Goal: Task Accomplishment & Management: Use online tool/utility

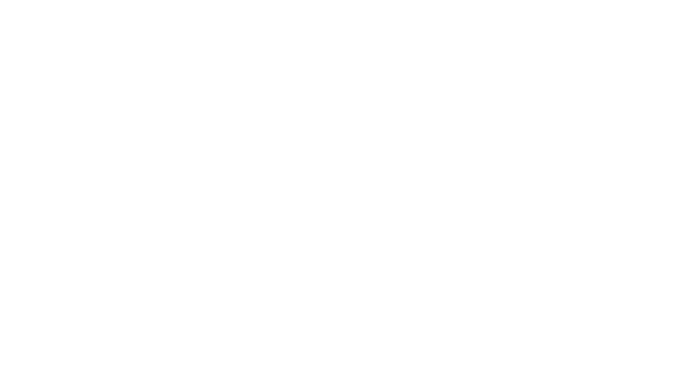
click at [493, 3] on html at bounding box center [347, 1] width 694 height 3
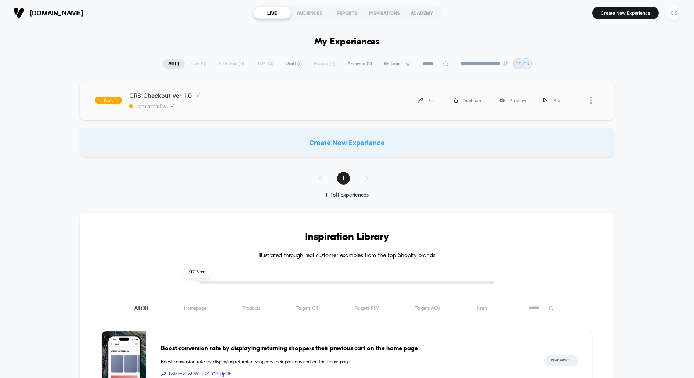
click at [158, 93] on span "CRS_Checkout_ver-1.0 Click to edit experience details" at bounding box center [237, 95] width 217 height 7
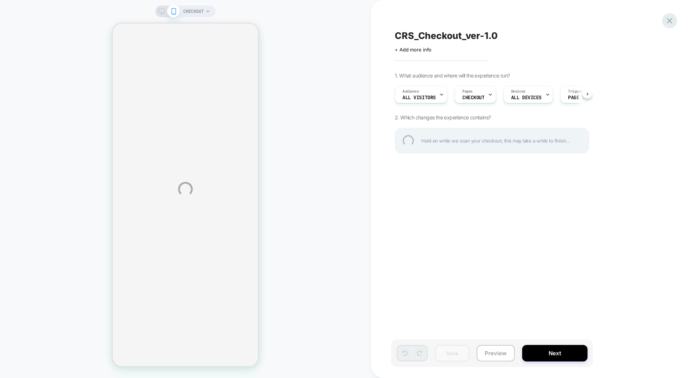
click at [668, 20] on div at bounding box center [669, 20] width 15 height 15
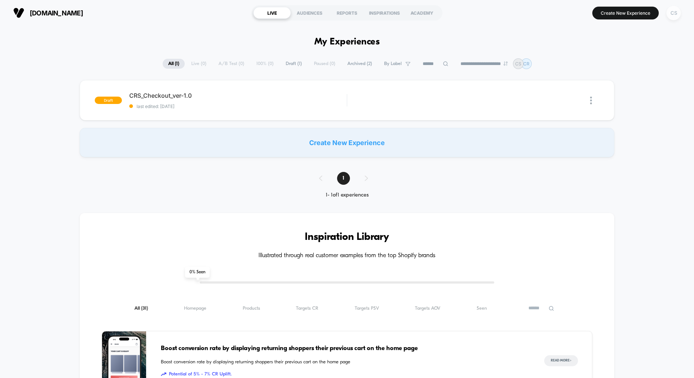
click at [676, 16] on div "CS" at bounding box center [674, 13] width 14 height 14
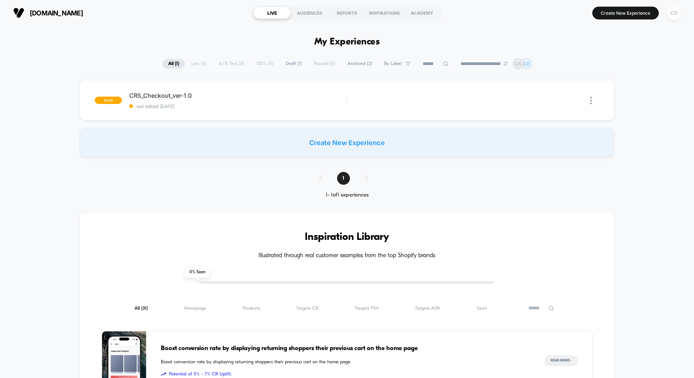
click at [674, 15] on div "CS" at bounding box center [674, 13] width 14 height 14
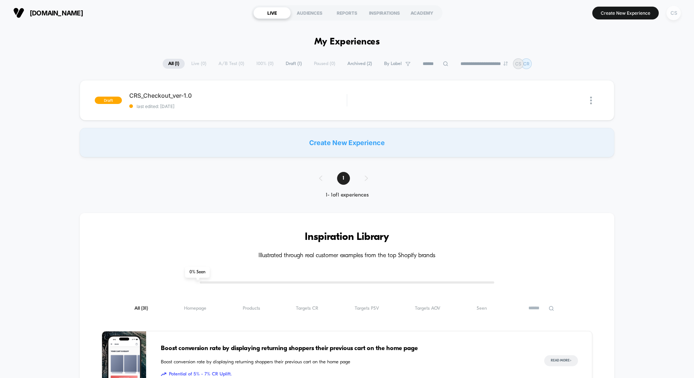
click at [677, 15] on div "CS" at bounding box center [674, 13] width 14 height 14
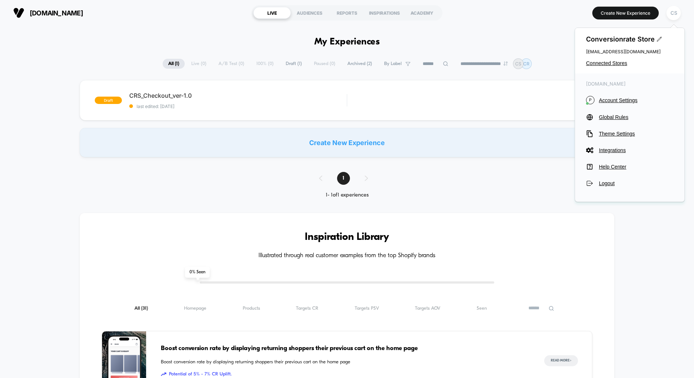
click at [527, 21] on section "Create New Experience CS" at bounding box center [573, 13] width 220 height 18
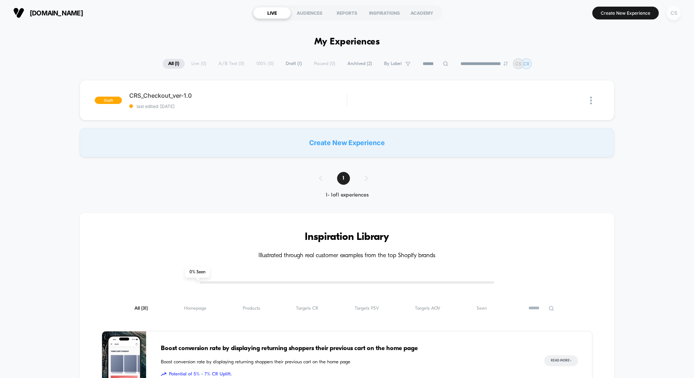
click at [679, 14] on div "CS" at bounding box center [674, 13] width 14 height 14
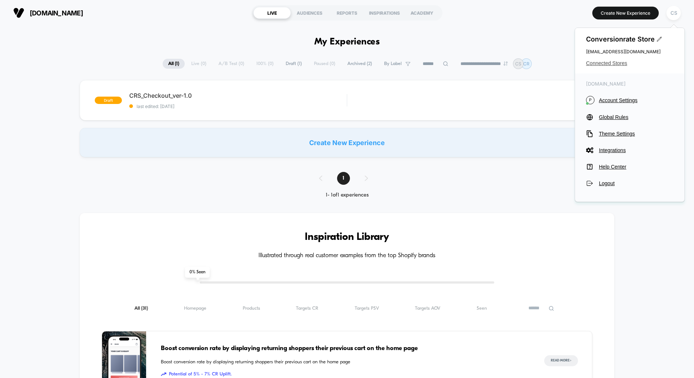
click at [610, 63] on span "Connected Stores" at bounding box center [629, 63] width 87 height 6
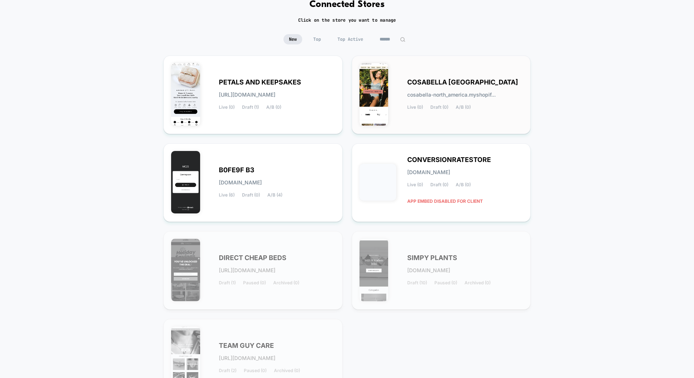
scroll to position [53, 0]
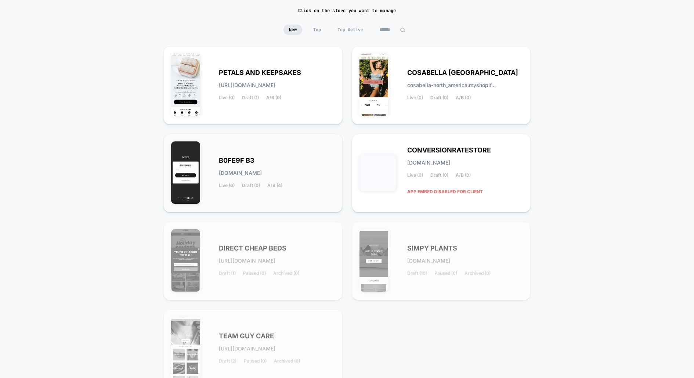
click at [234, 165] on div "B0FE9F B3 [DOMAIN_NAME] Live (6) Draft (0) A/B (4)" at bounding box center [277, 173] width 116 height 30
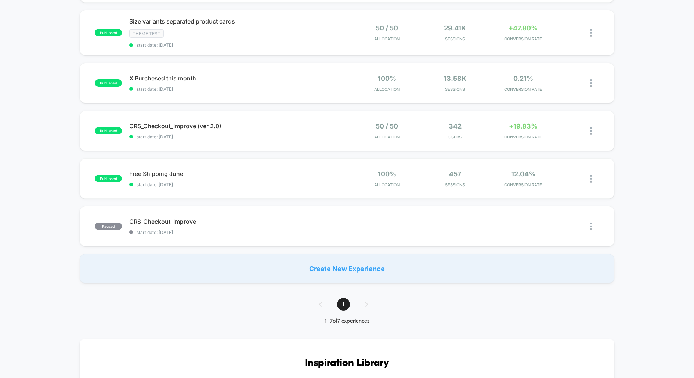
scroll to position [166, 0]
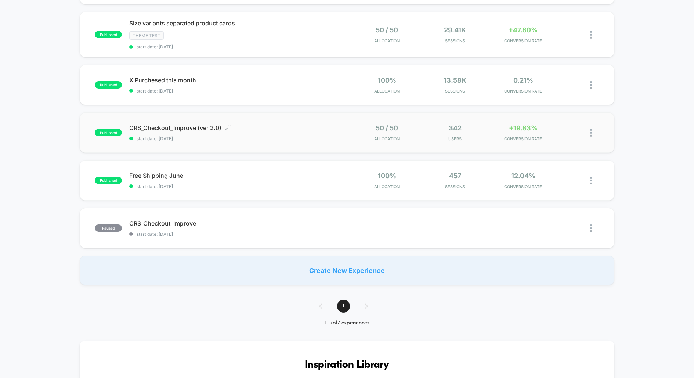
click at [311, 131] on div "CRS_Checkout_Improve (ver 2.0) Click to edit experience details Click to edit e…" at bounding box center [237, 132] width 217 height 17
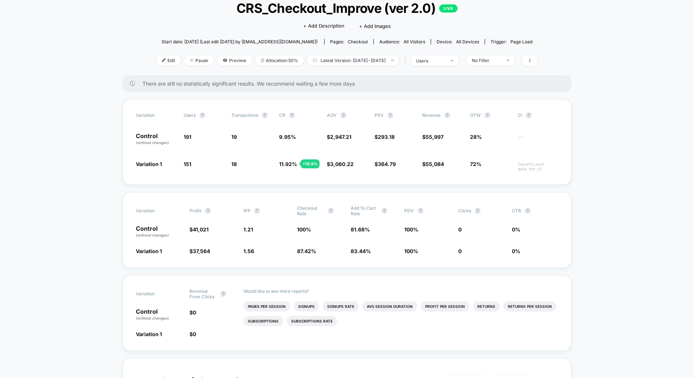
scroll to position [46, 0]
